Goal: Find specific page/section: Find specific page/section

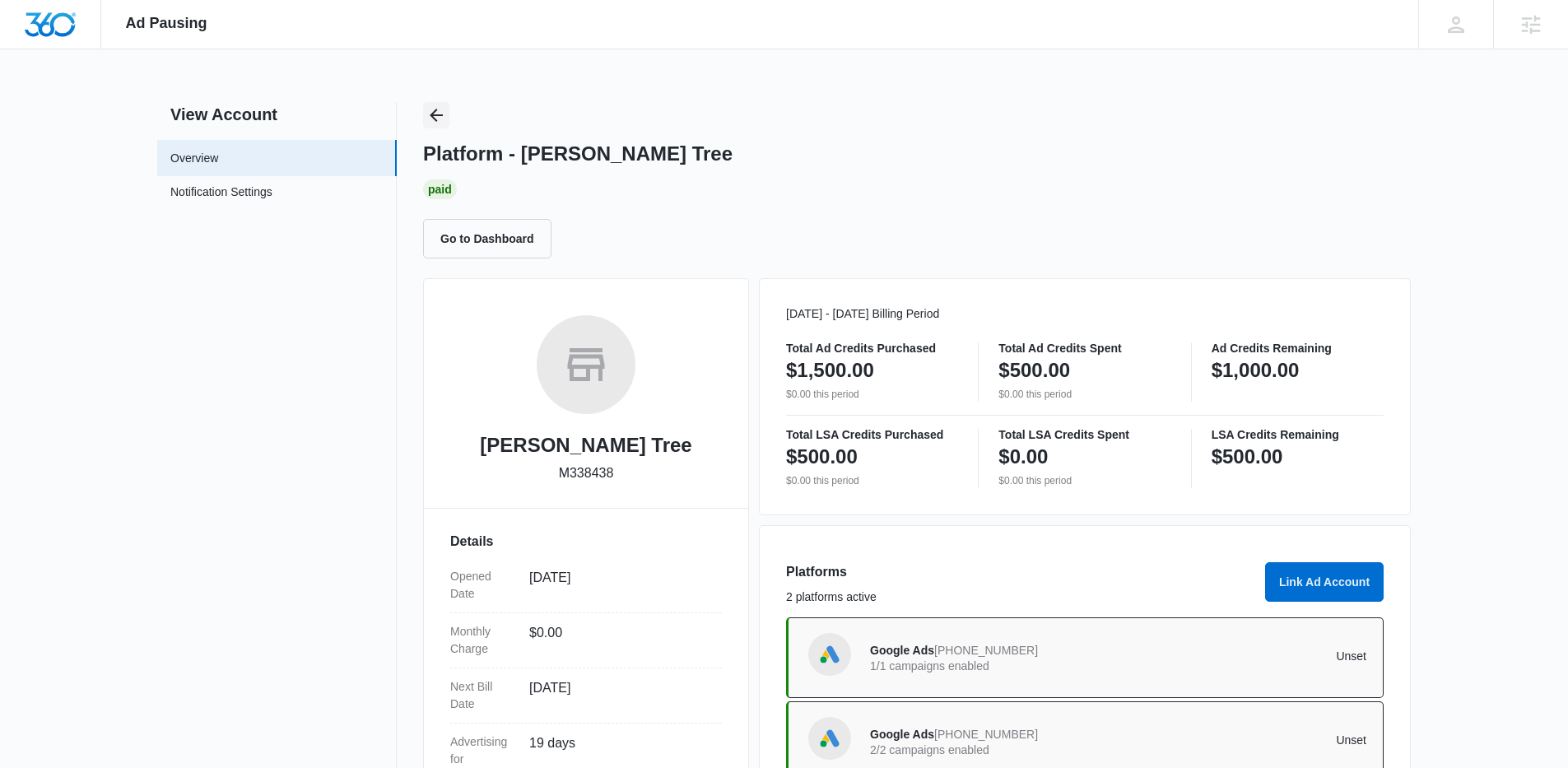
click at [439, 117] on icon "Back" at bounding box center [436, 115] width 20 height 20
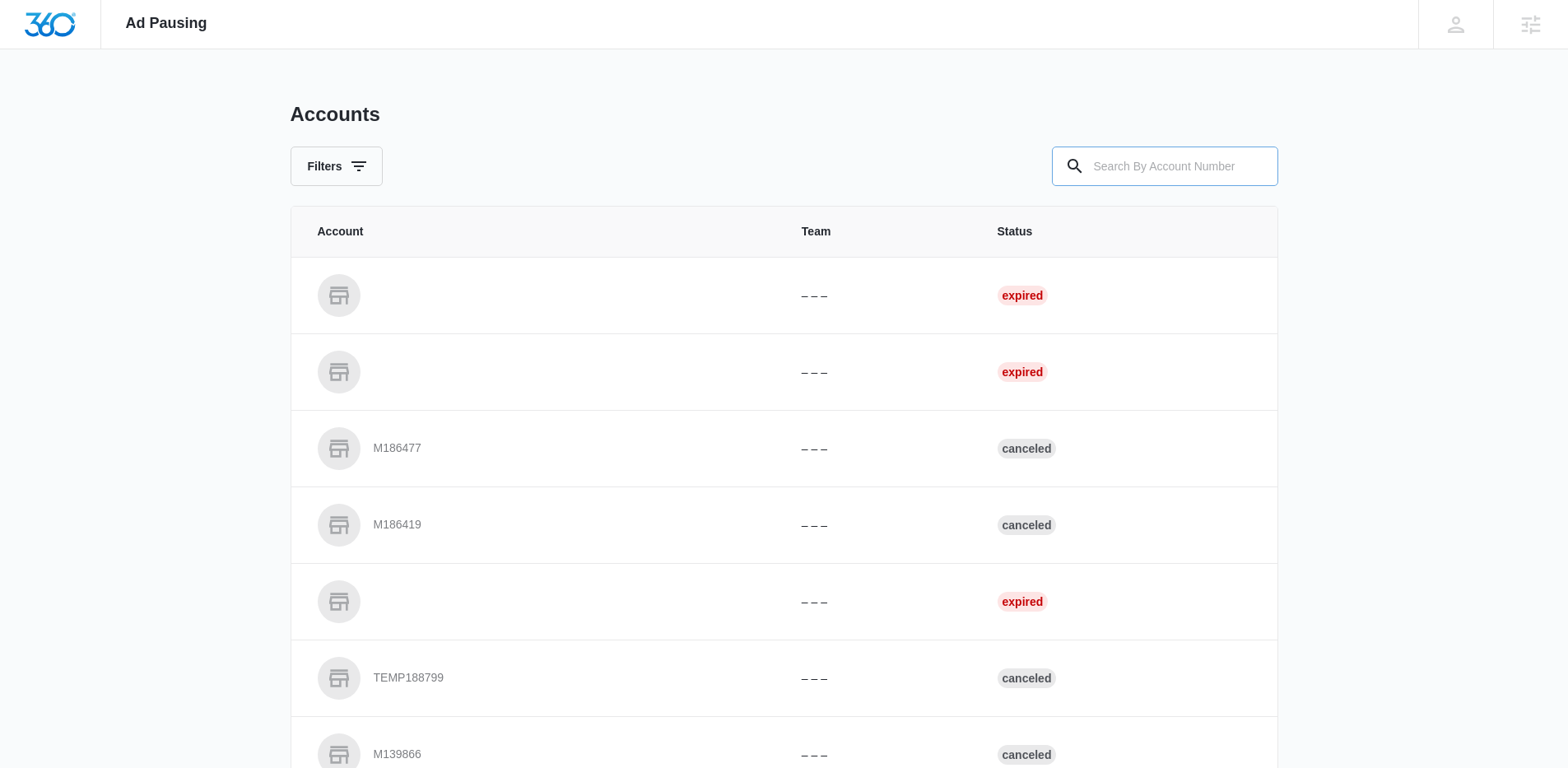
drag, startPoint x: 1192, startPoint y: 175, endPoint x: 1161, endPoint y: 177, distance: 31.1
click at [1190, 175] on input "text" at bounding box center [1165, 166] width 226 height 40
paste input "M312235"
type input "M312235"
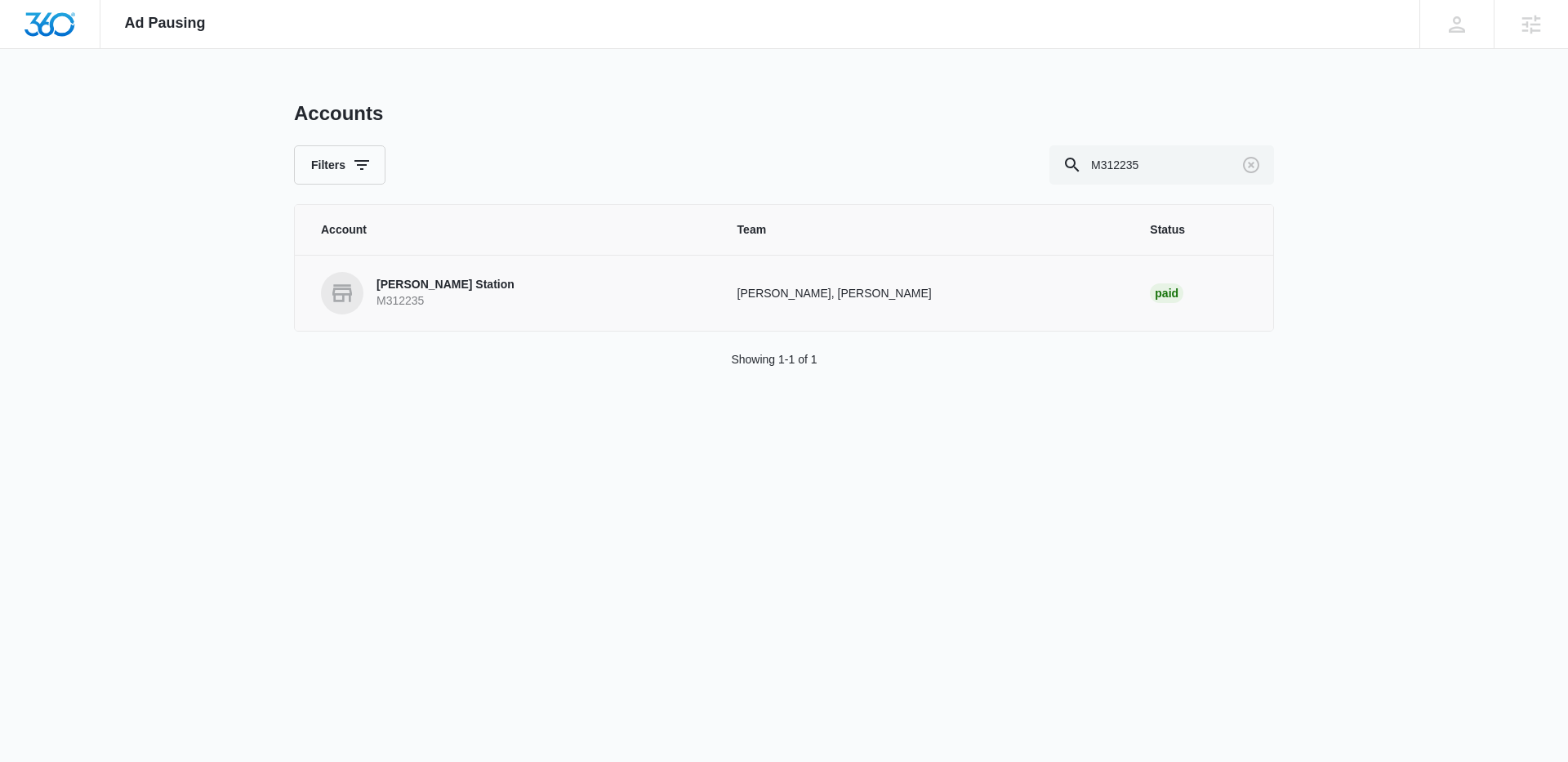
click at [460, 295] on link "NOLA Station M312235" at bounding box center [509, 294] width 377 height 43
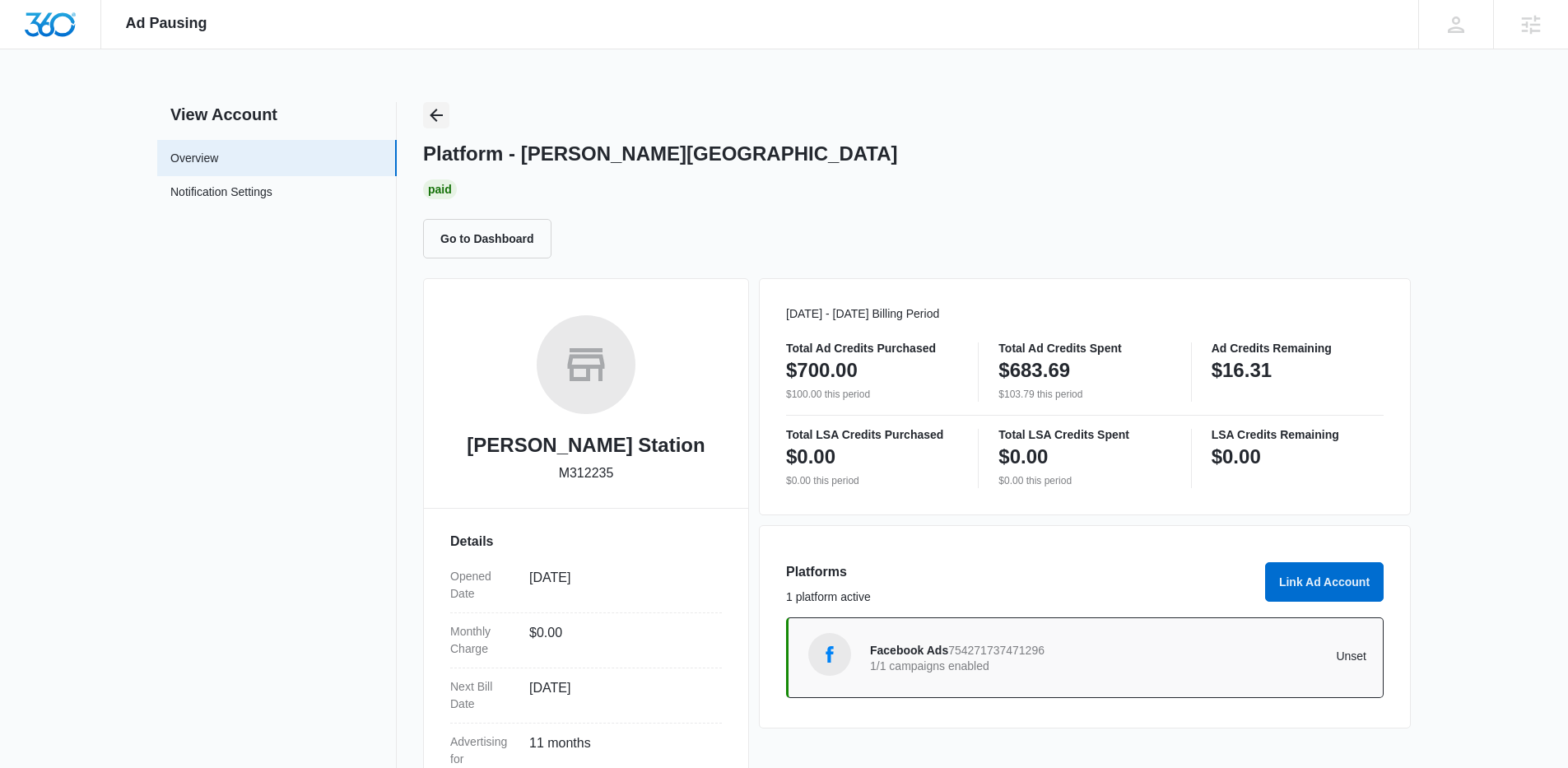
click at [432, 112] on icon "Back" at bounding box center [436, 115] width 13 height 13
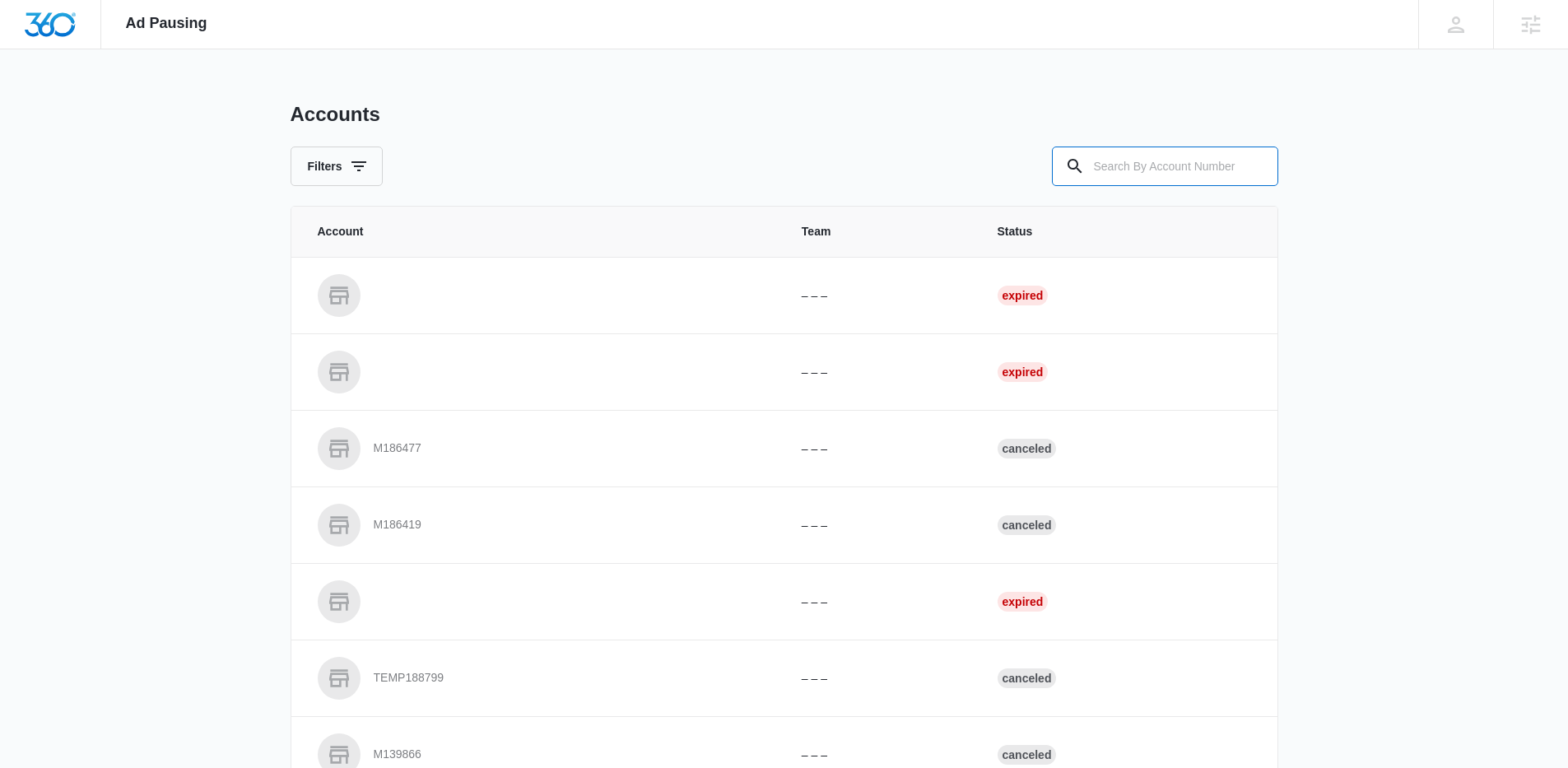
drag, startPoint x: 1182, startPoint y: 164, endPoint x: 949, endPoint y: 165, distance: 233.0
click at [1175, 165] on input "text" at bounding box center [1165, 166] width 226 height 40
paste input "M184678"
type input "M184678"
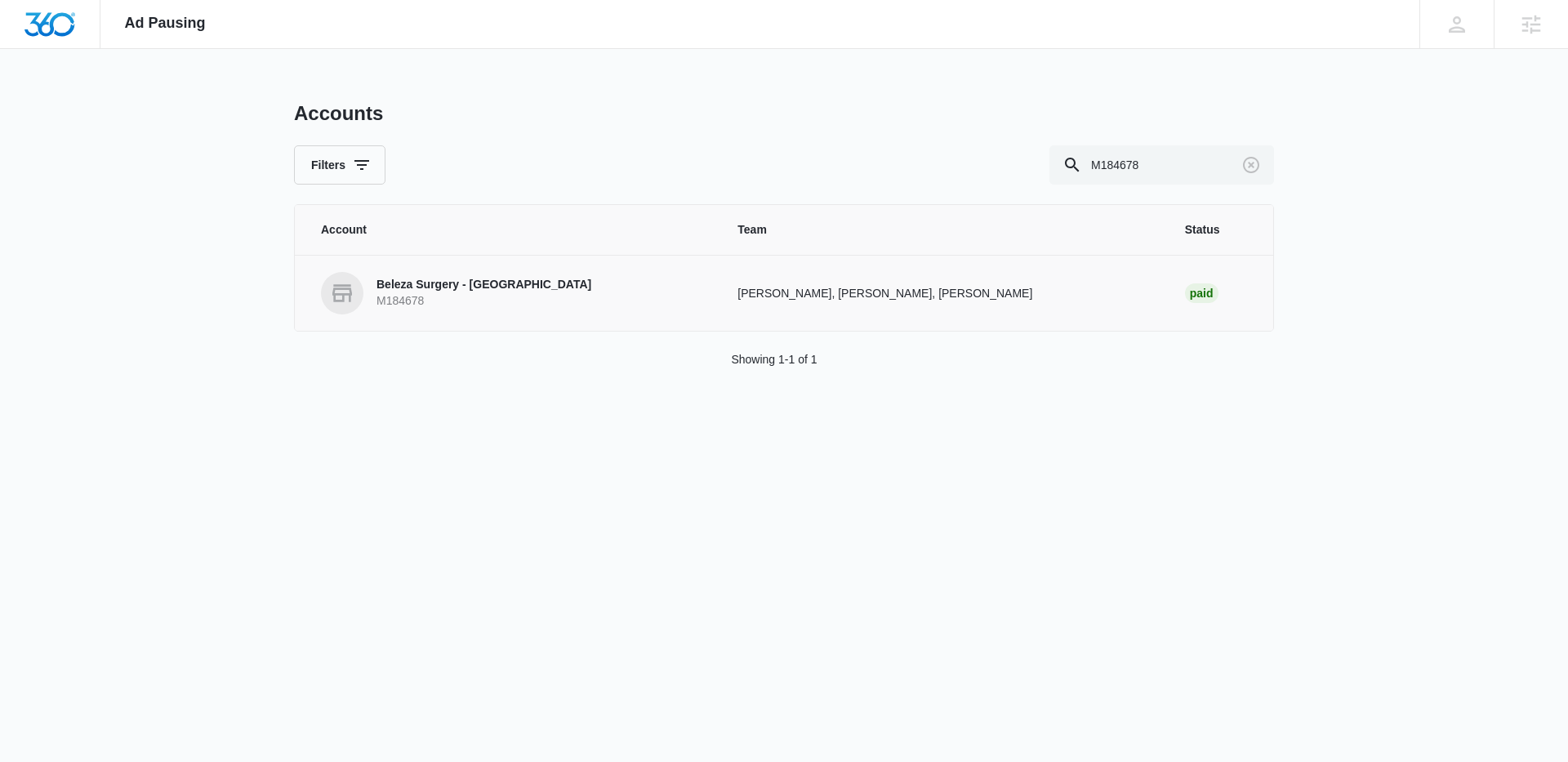
click at [476, 291] on p "Beleza Surgery - [GEOGRAPHIC_DATA]" at bounding box center [484, 285] width 215 height 16
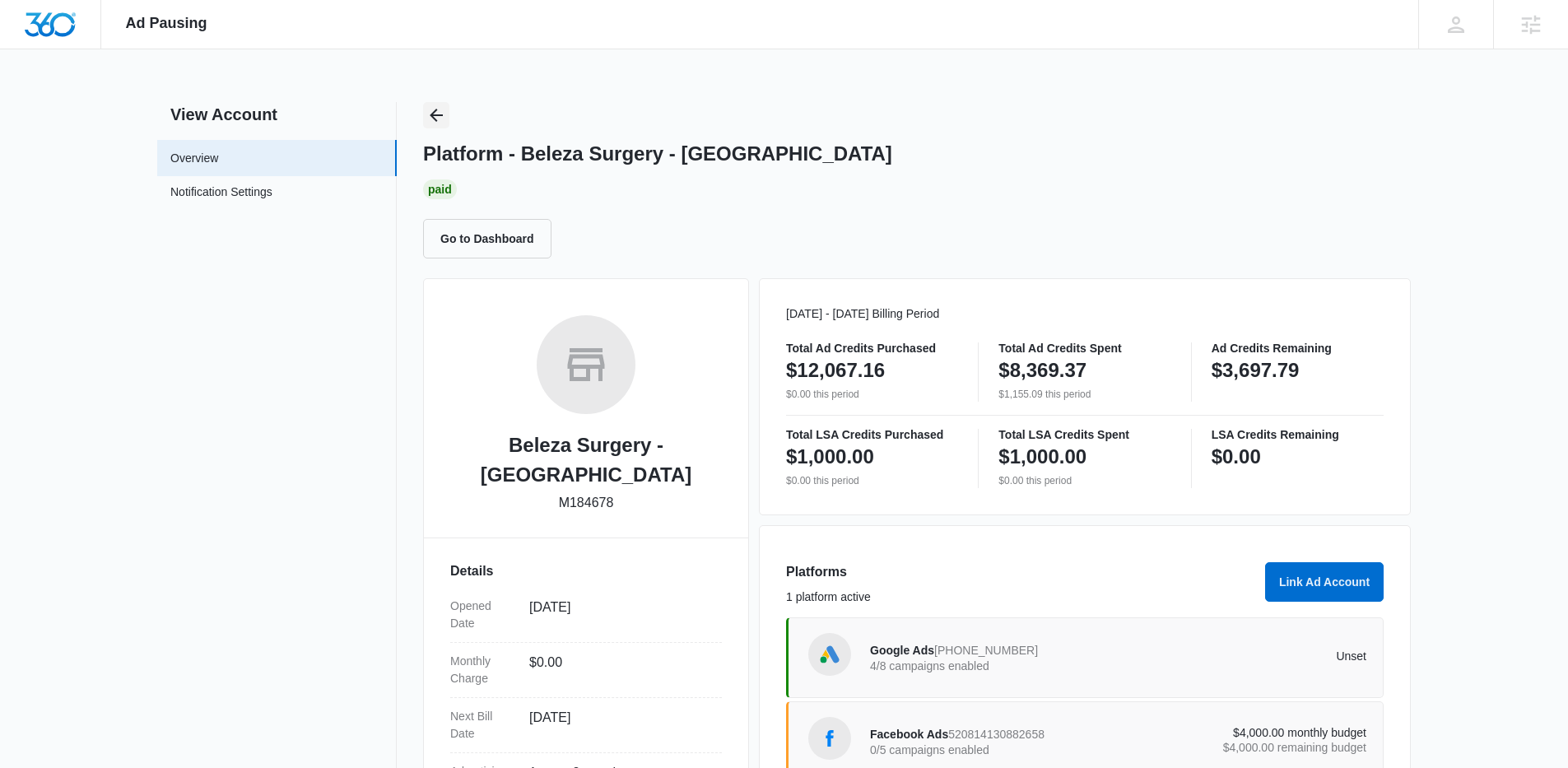
click at [435, 118] on icon "Back" at bounding box center [436, 115] width 13 height 13
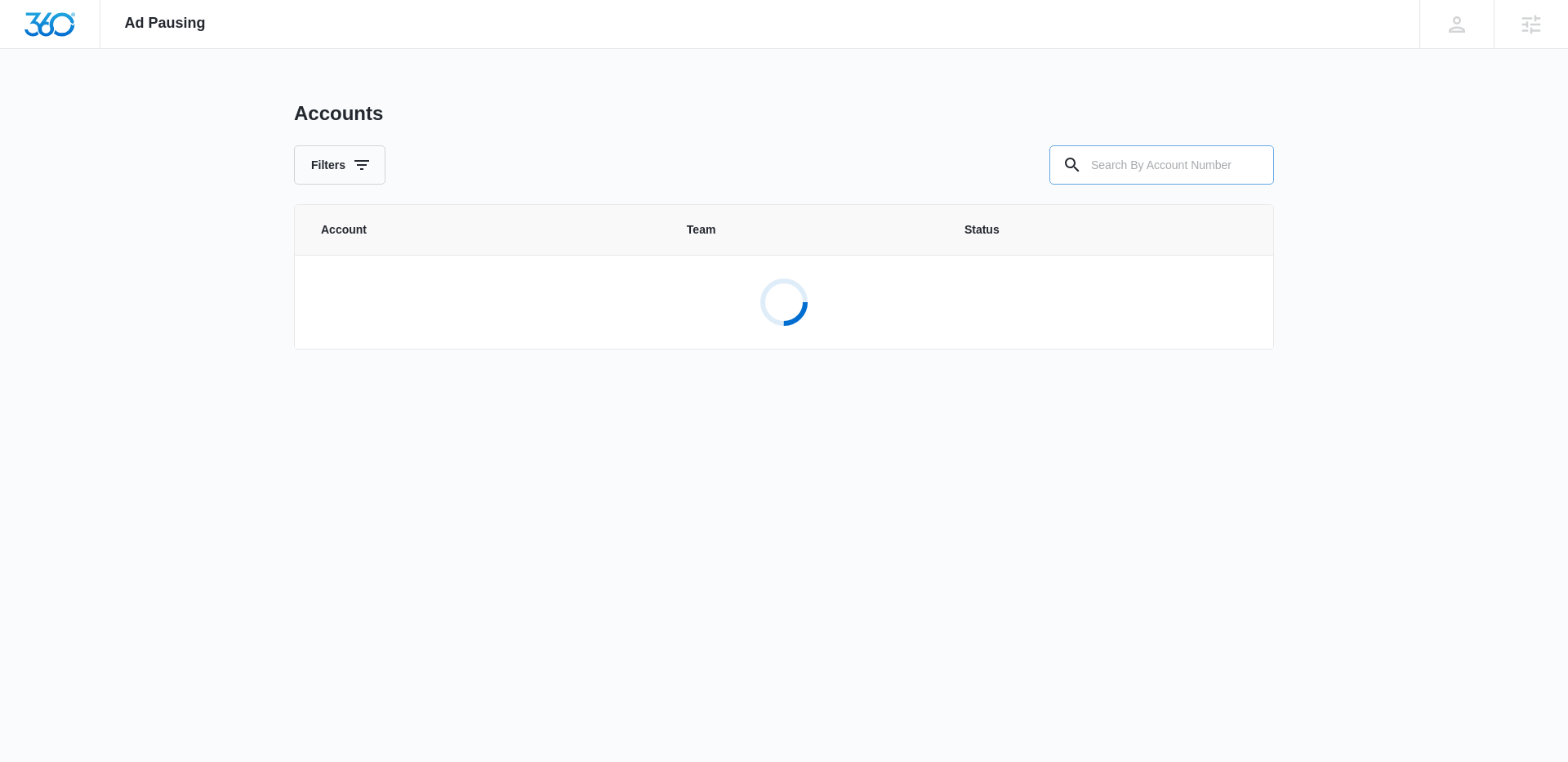
click at [1167, 149] on input "text" at bounding box center [1162, 165] width 225 height 39
paste input "M337752"
type input "M337752"
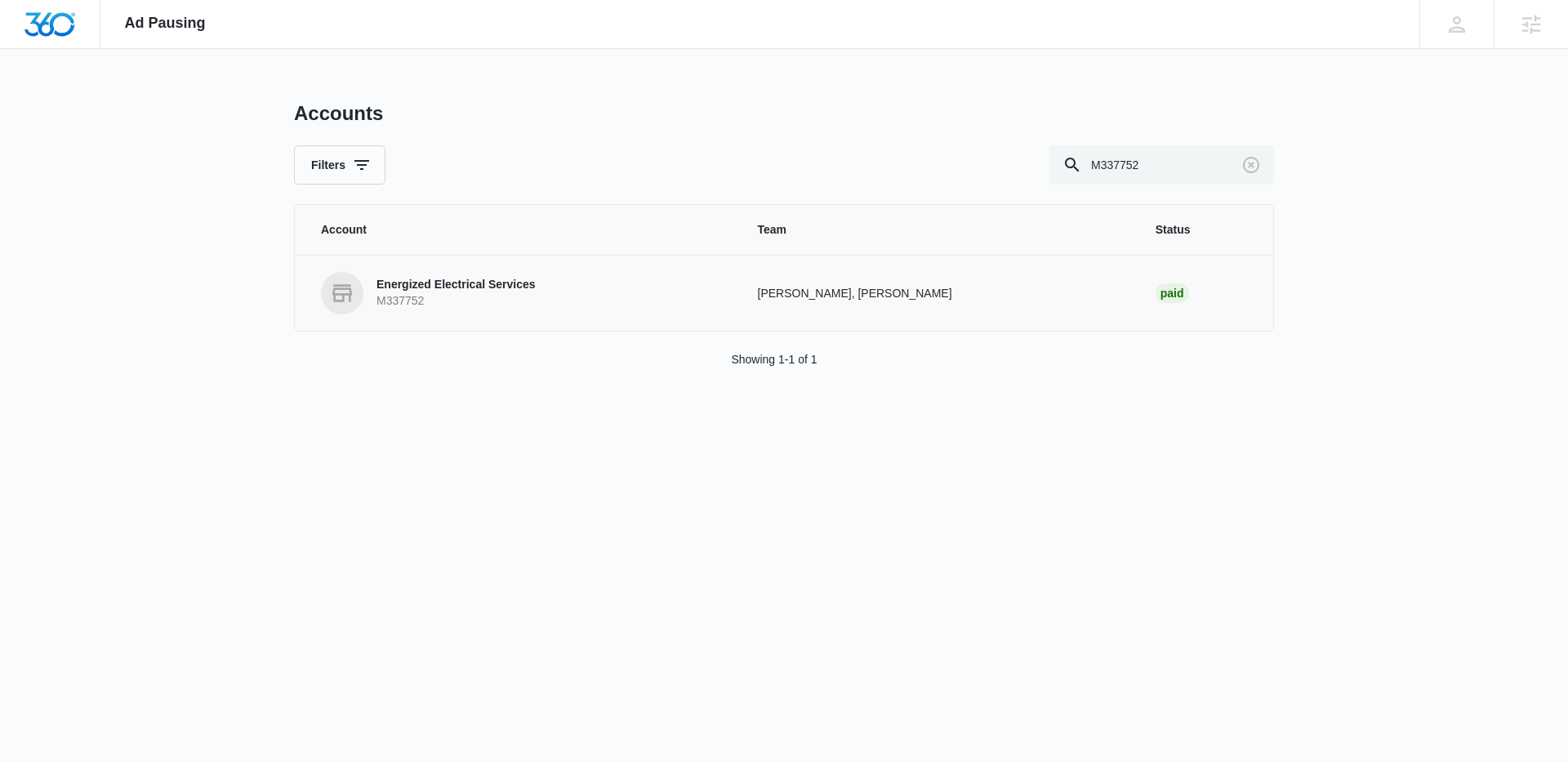
click at [467, 298] on p "M337752" at bounding box center [456, 302] width 159 height 16
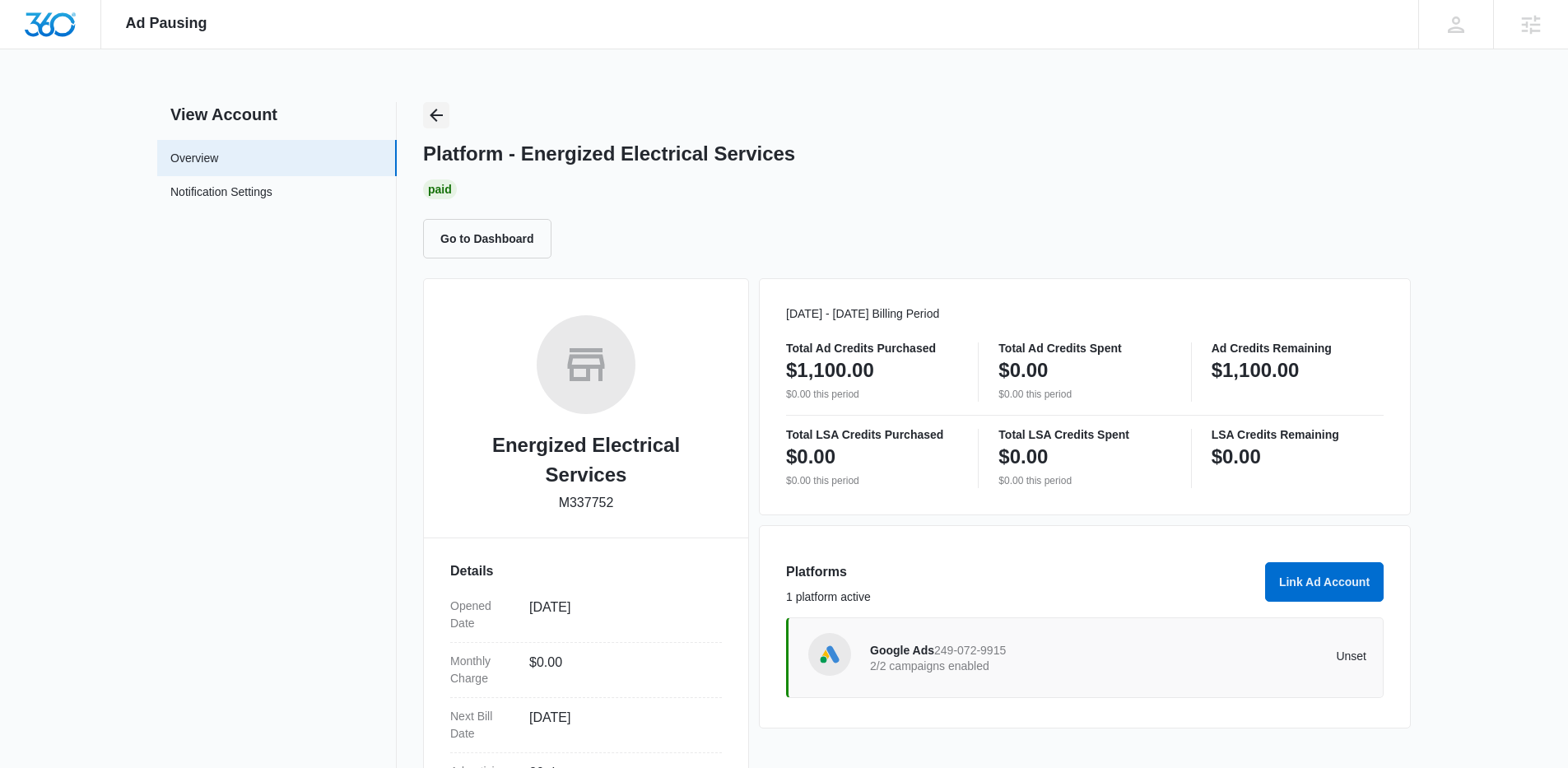
click at [441, 107] on icon "Back" at bounding box center [436, 115] width 20 height 20
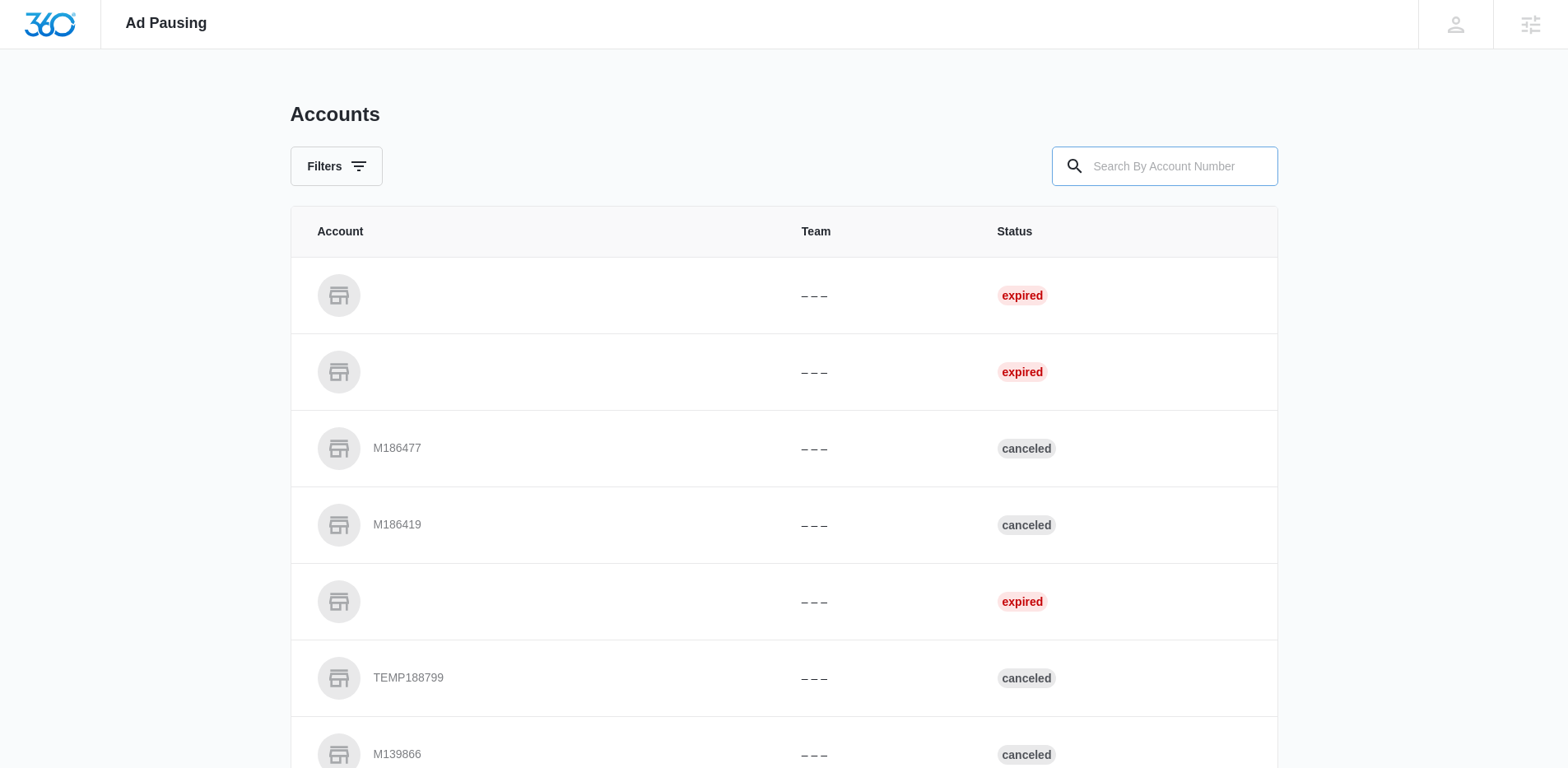
drag, startPoint x: 1162, startPoint y: 173, endPoint x: 1060, endPoint y: 170, distance: 102.0
click at [1148, 174] on input "text" at bounding box center [1165, 166] width 226 height 40
paste input "M336033"
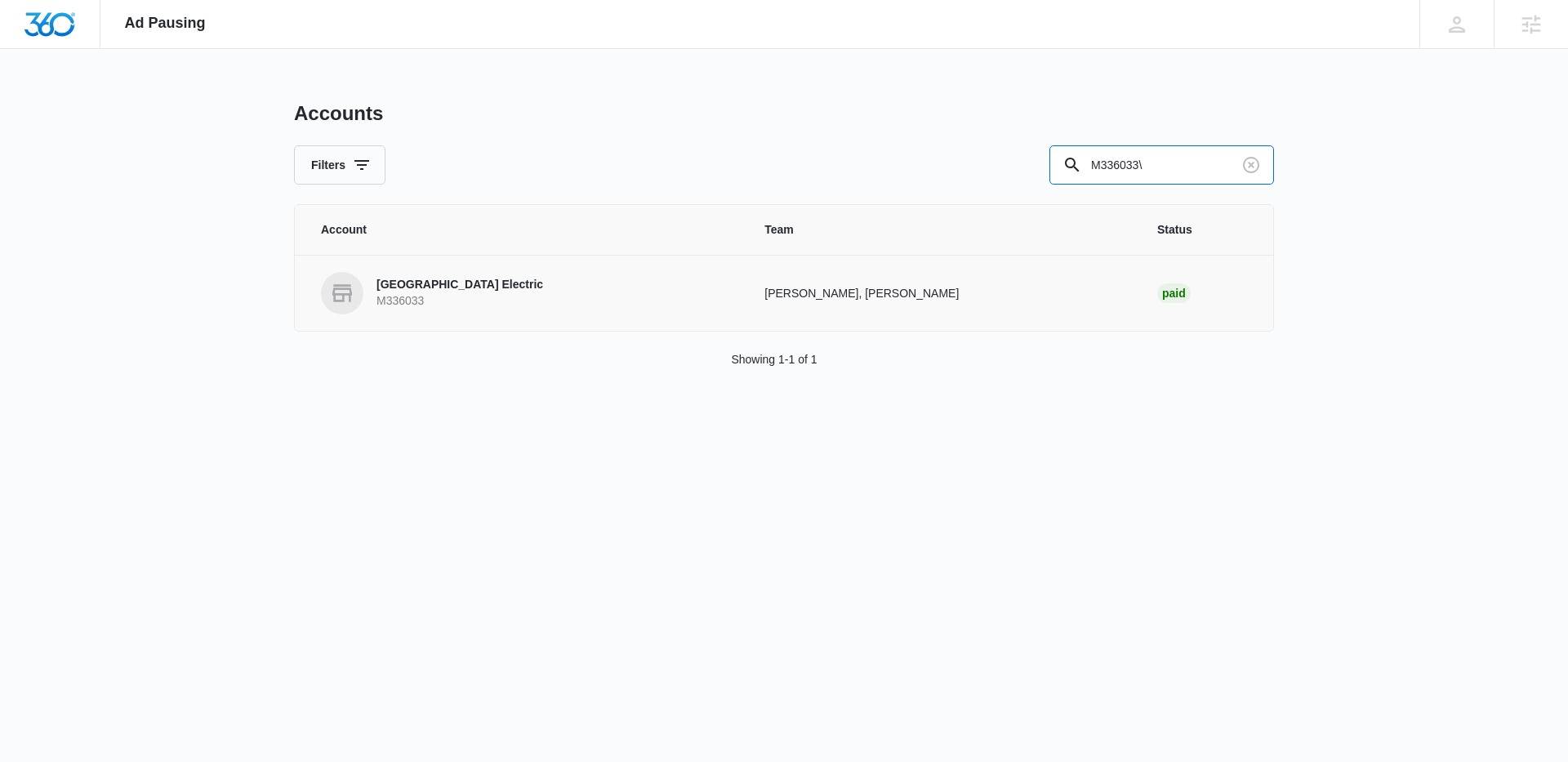
type input "M336033\"
click at [462, 309] on link "[GEOGRAPHIC_DATA] Electric M336033" at bounding box center [522, 294] width 404 height 43
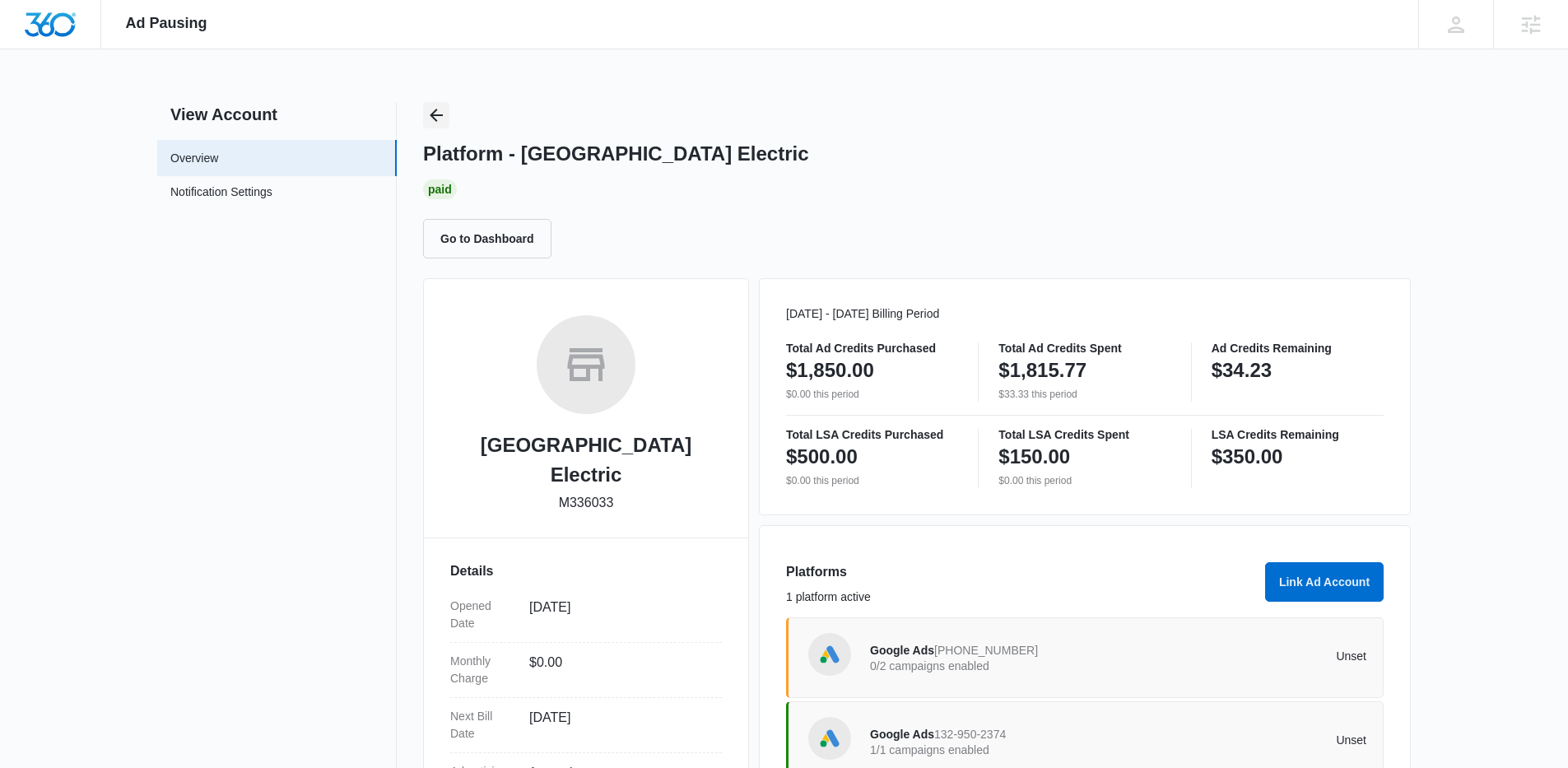
click at [449, 121] on button "Back" at bounding box center [436, 116] width 26 height 26
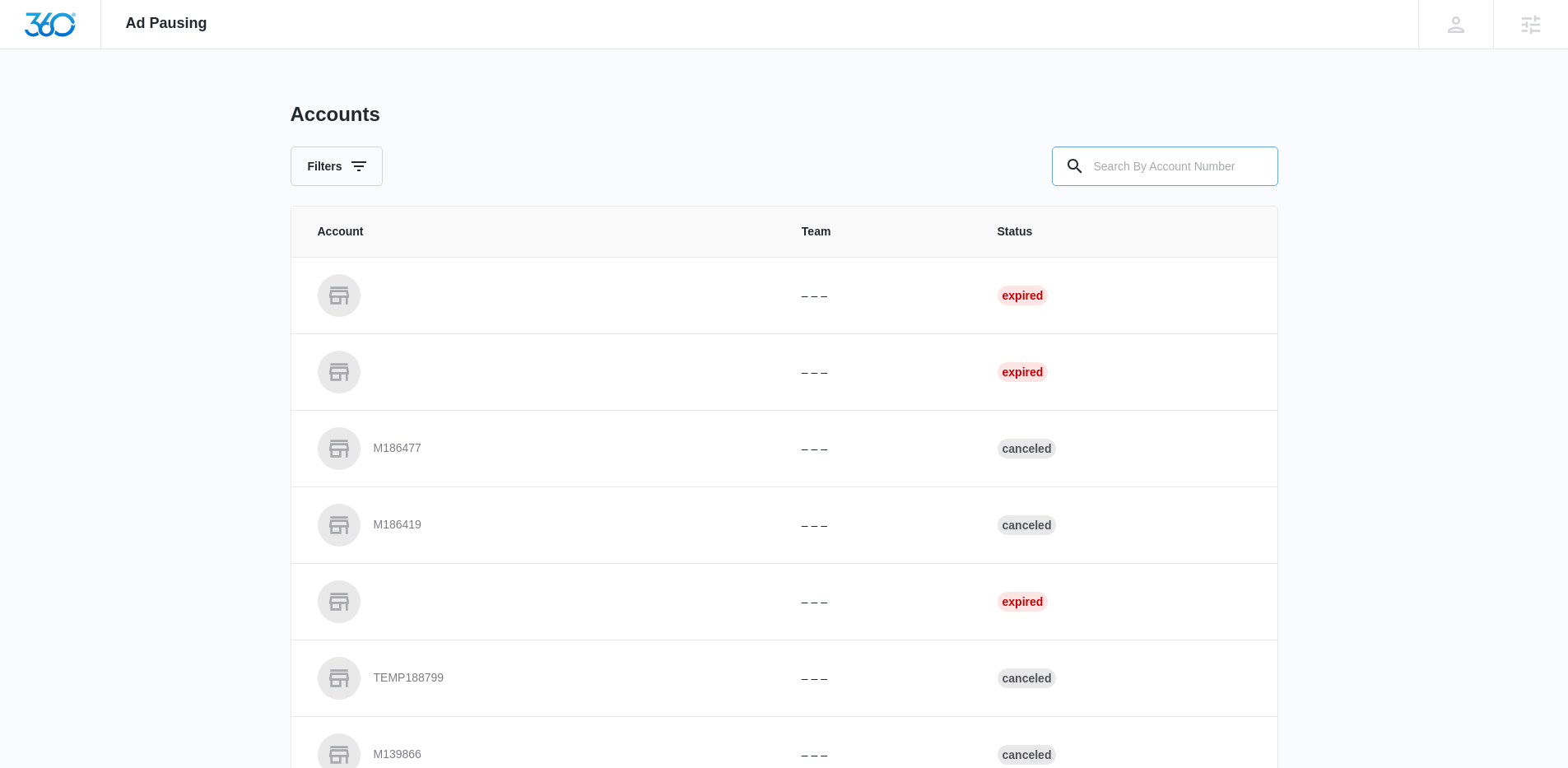
click at [1140, 170] on input "text" at bounding box center [1165, 166] width 226 height 40
paste input "M336889"
type input "M336889"
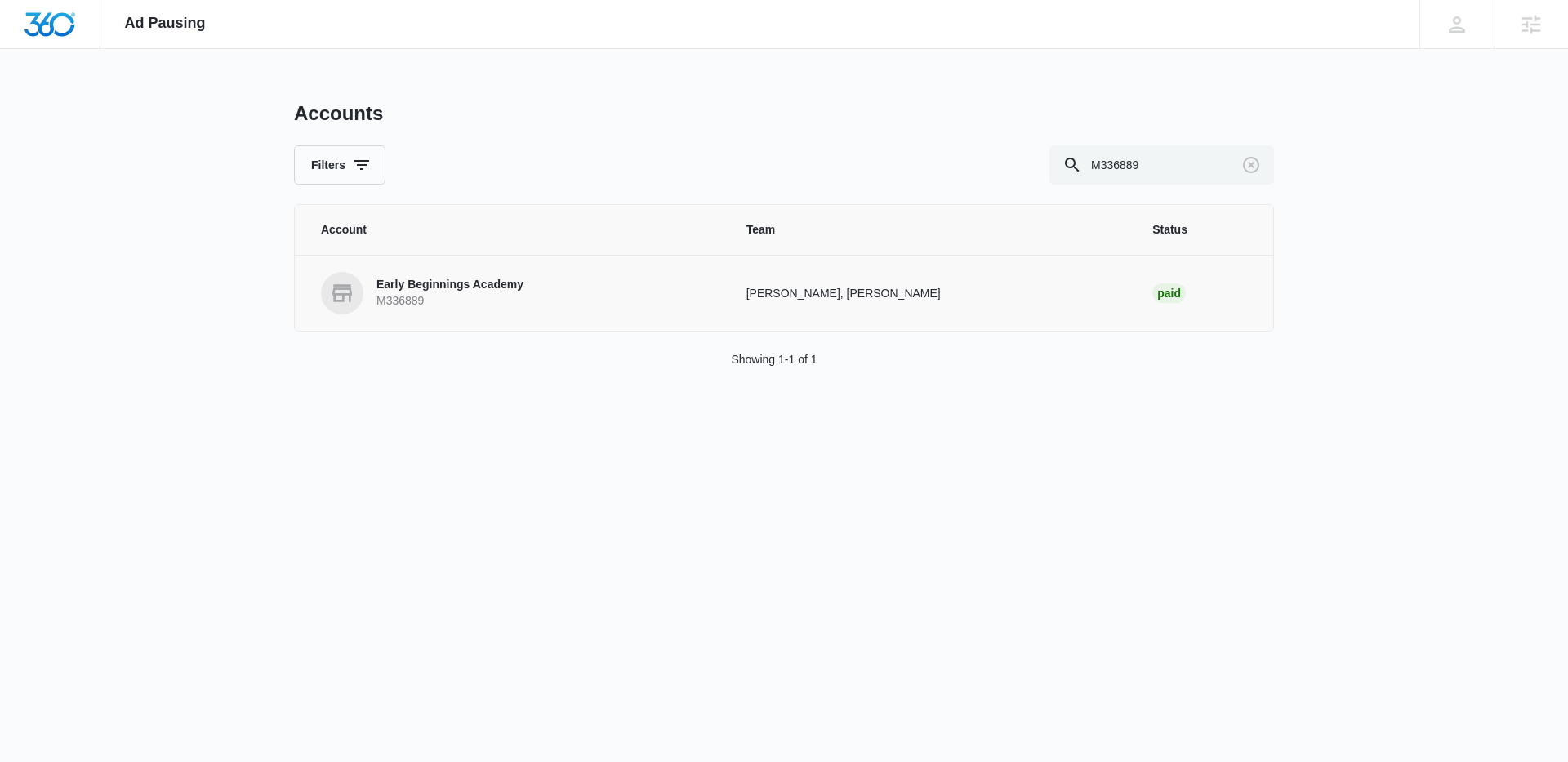
click at [406, 279] on p "Early Beginnings Academy" at bounding box center [449, 285] width 147 height 16
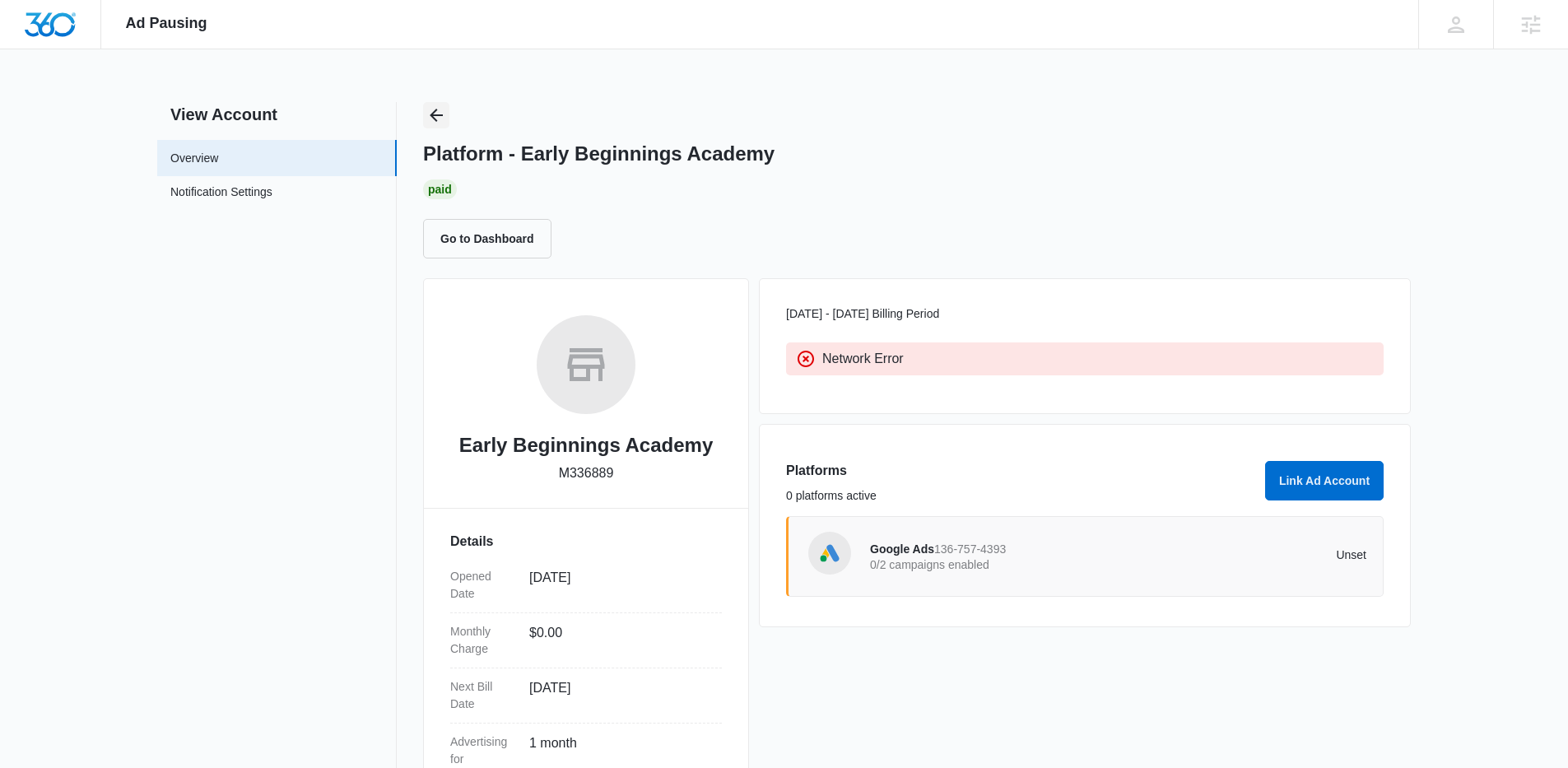
click at [431, 107] on icon "Back" at bounding box center [436, 115] width 20 height 20
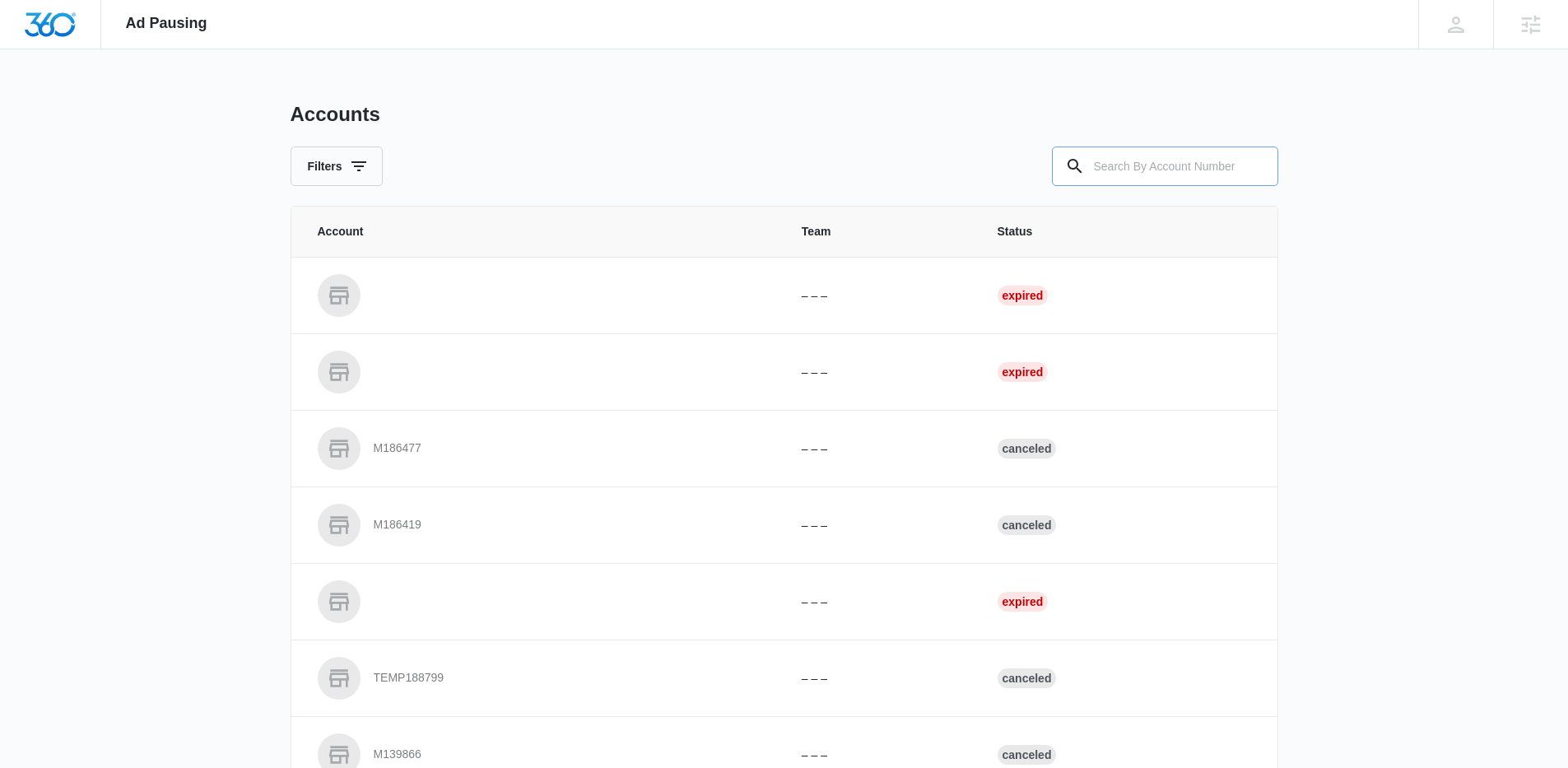
click at [1170, 155] on input "text" at bounding box center [1165, 166] width 226 height 40
paste input "M180790"
type input "M180790"
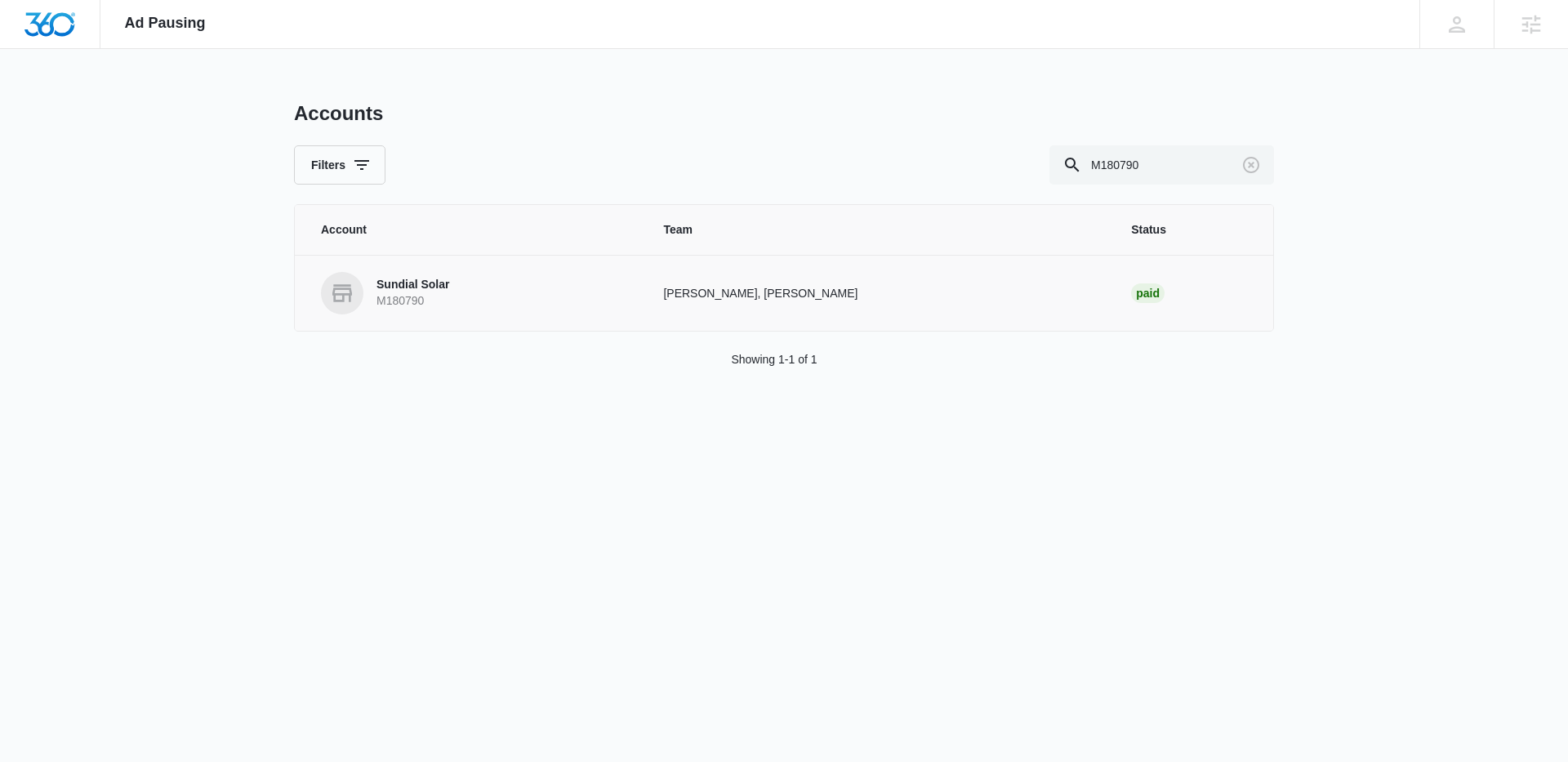
click at [453, 298] on link "Sundial Solar M180790" at bounding box center [472, 294] width 303 height 43
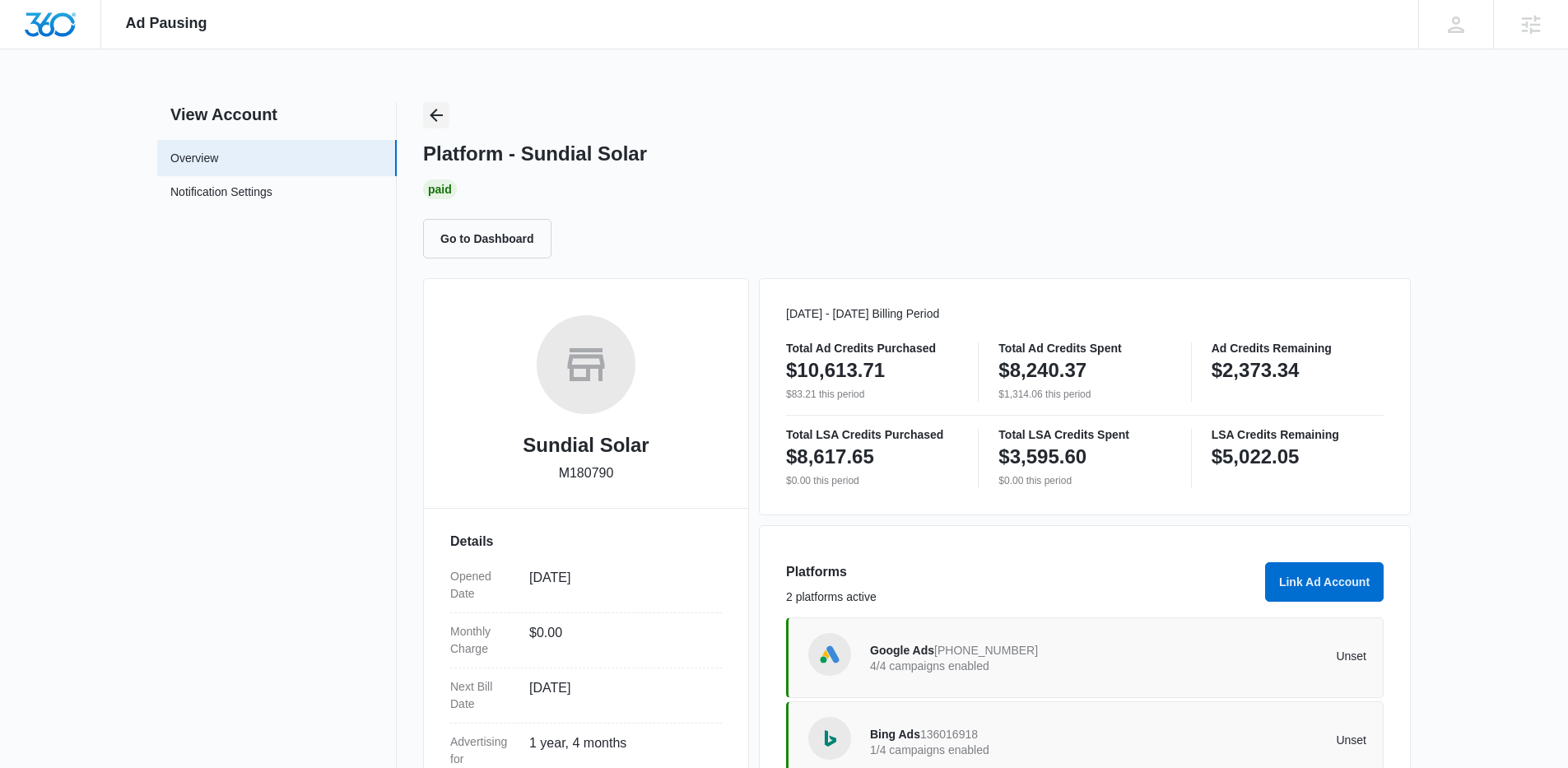
click at [442, 121] on icon "Back" at bounding box center [436, 115] width 20 height 20
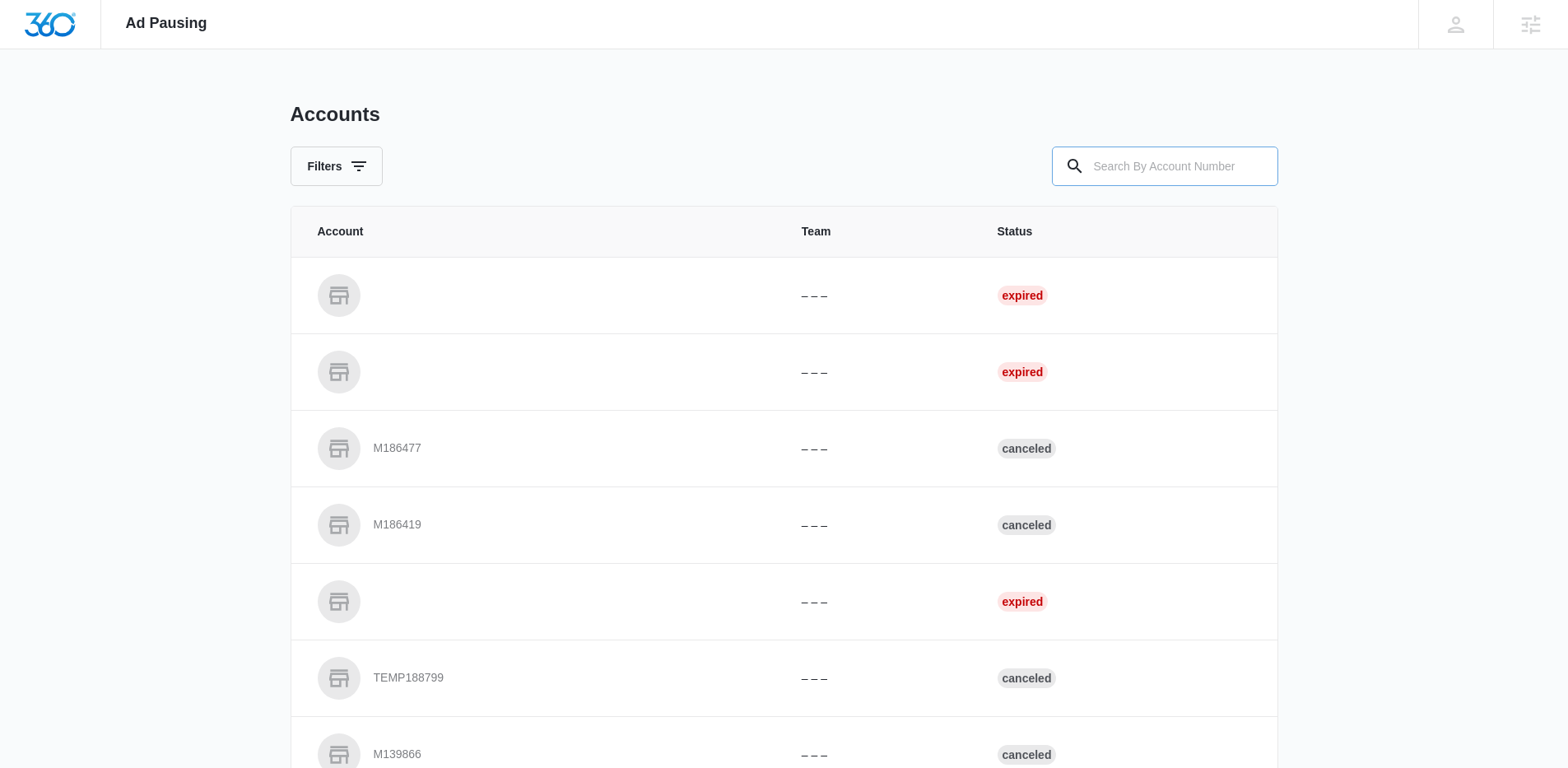
click at [1144, 169] on input "text" at bounding box center [1165, 166] width 226 height 40
paste input "M36204"
type input "M36204"
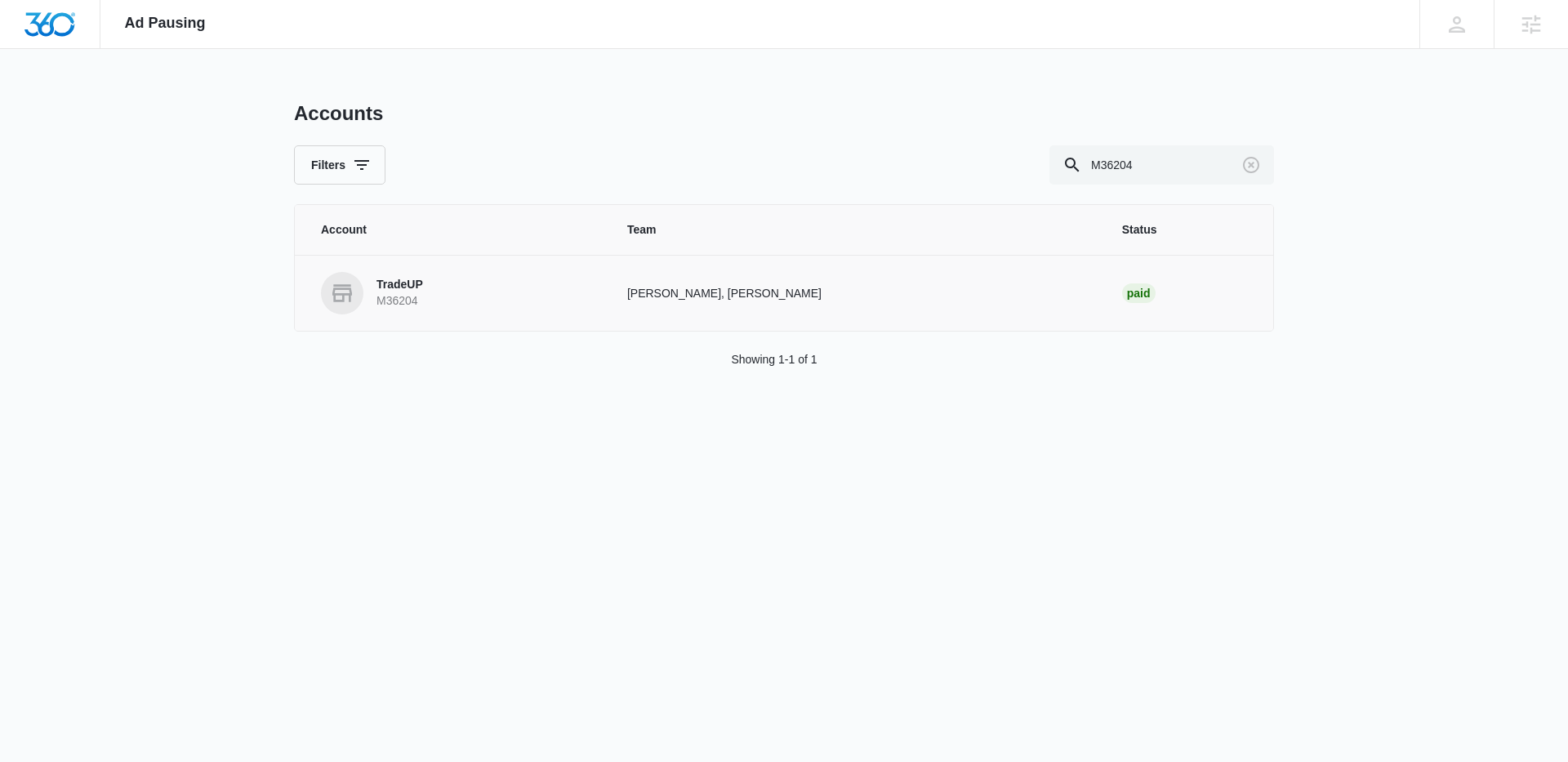
click at [407, 301] on p "M36204" at bounding box center [399, 302] width 47 height 16
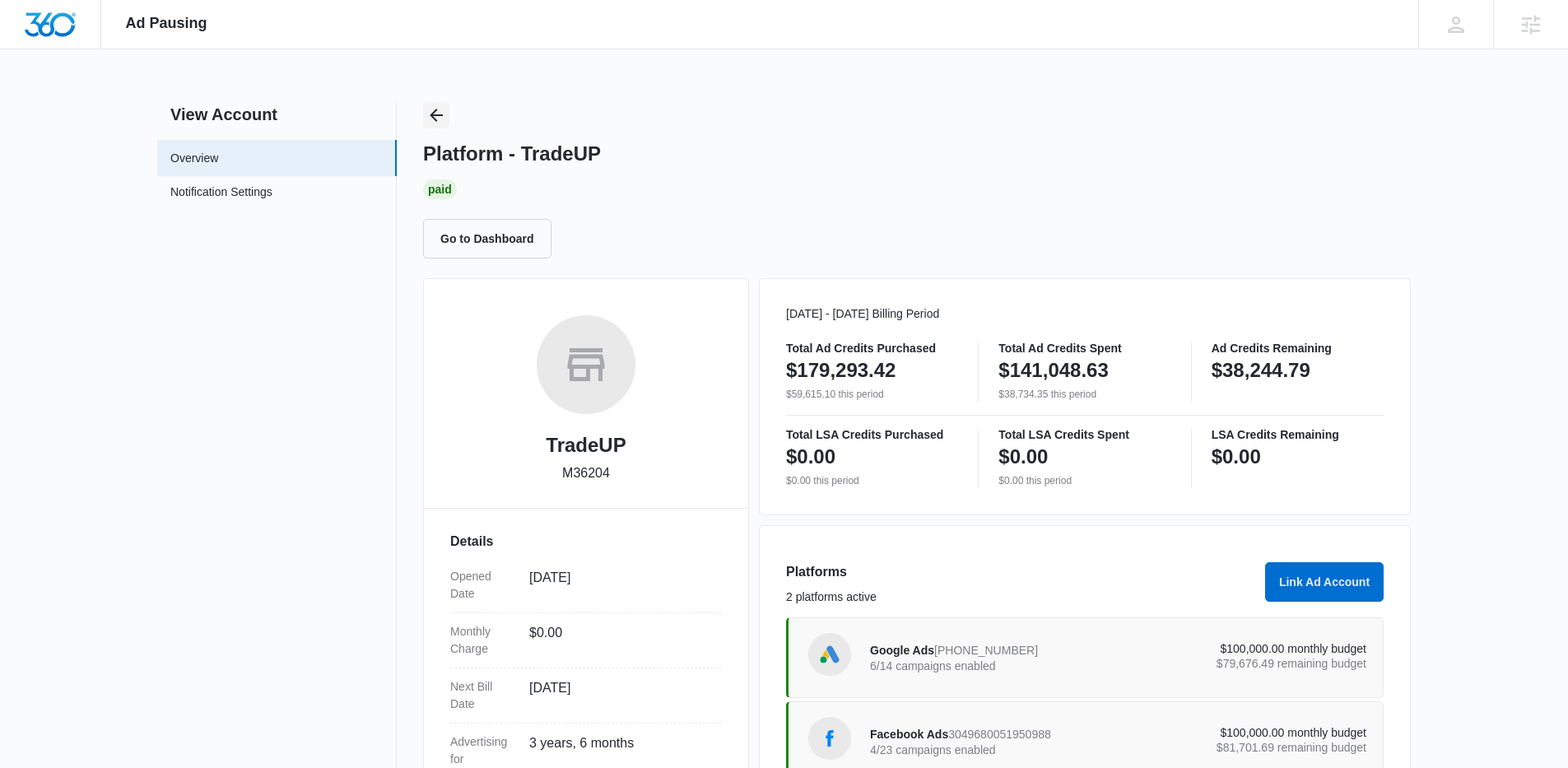
click at [440, 112] on icon "Back" at bounding box center [436, 115] width 20 height 20
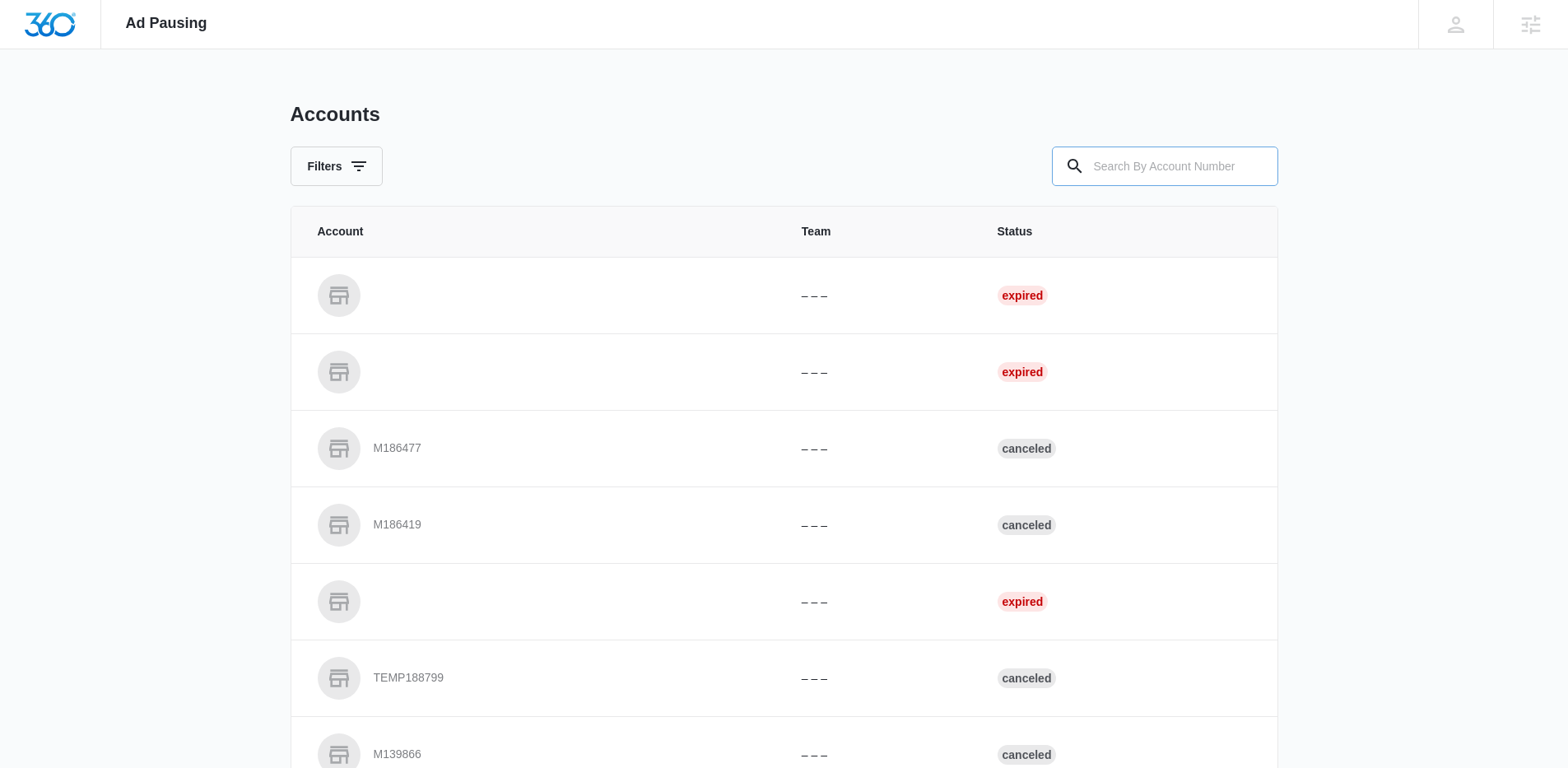
drag, startPoint x: 1146, startPoint y: 165, endPoint x: 1118, endPoint y: 169, distance: 28.3
click at [1140, 167] on input "text" at bounding box center [1165, 166] width 226 height 40
paste input "M17866"
type input "M17866"
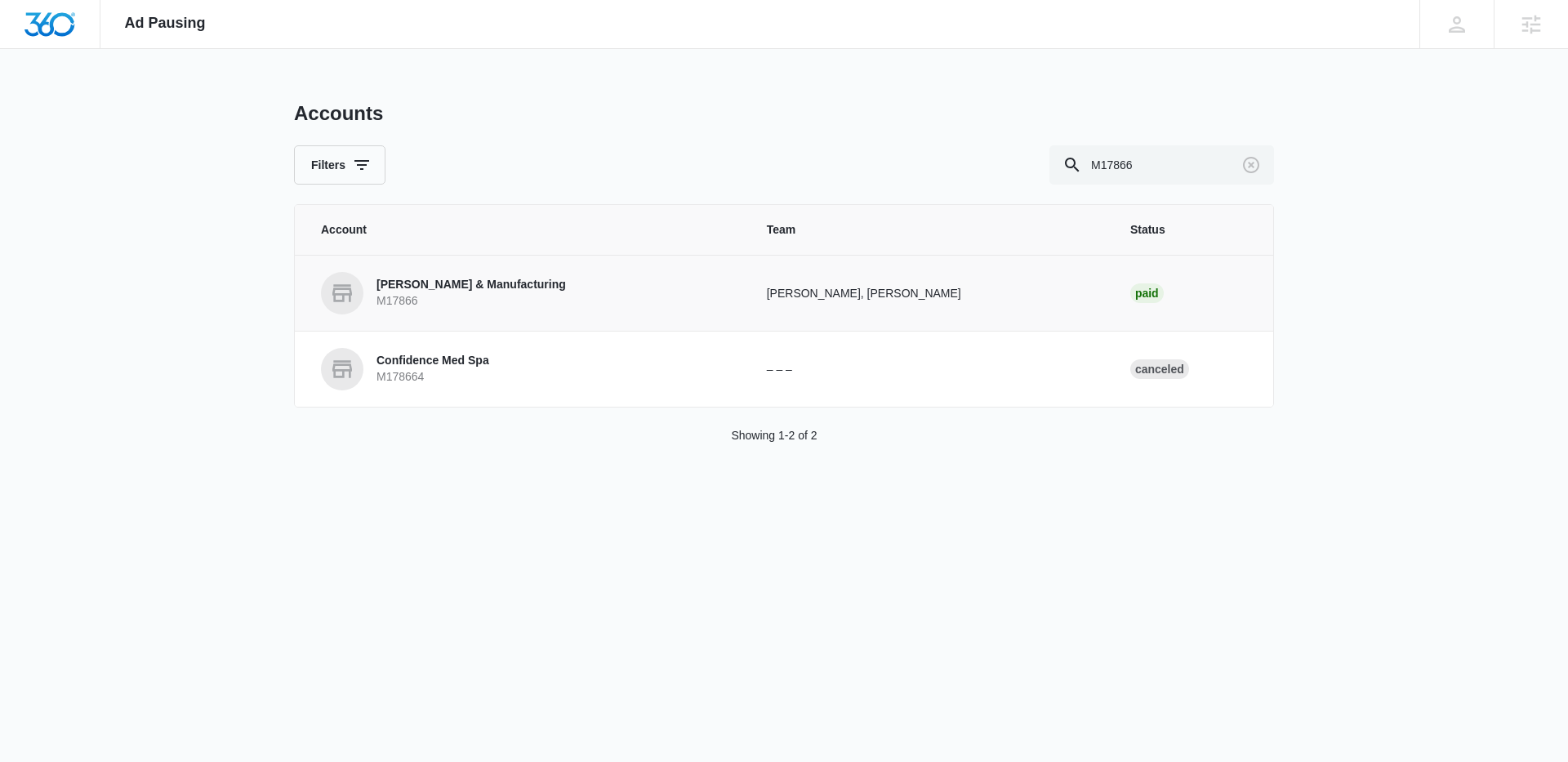
click at [457, 280] on p "[PERSON_NAME] & Manufacturing" at bounding box center [471, 285] width 189 height 16
